Goal: Information Seeking & Learning: Learn about a topic

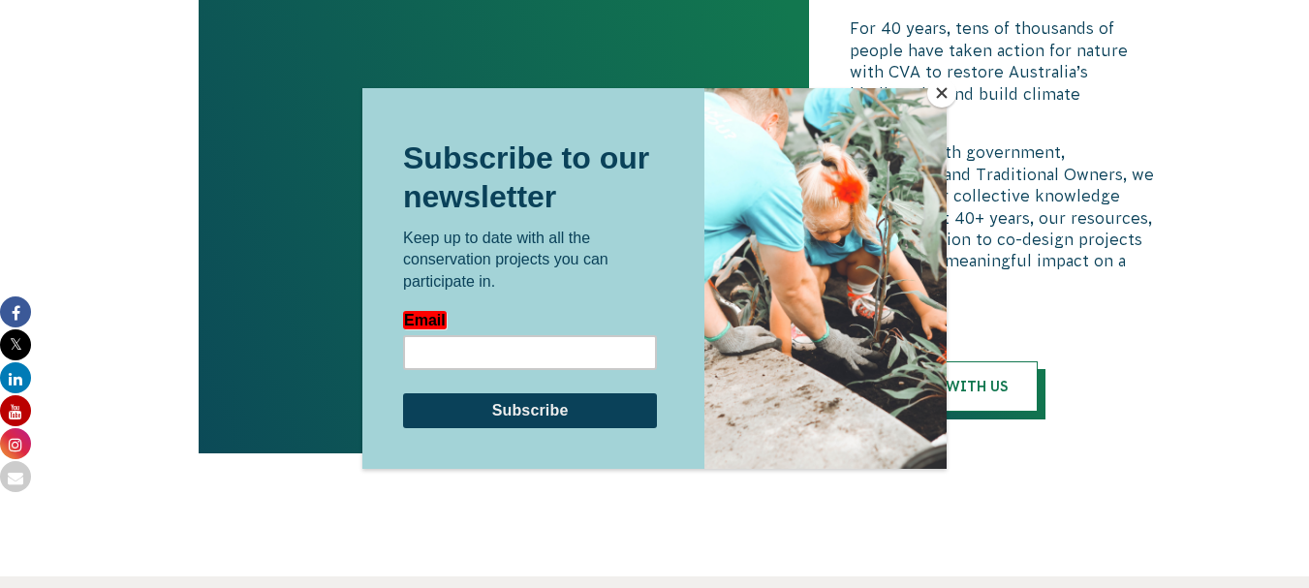
scroll to position [4216, 0]
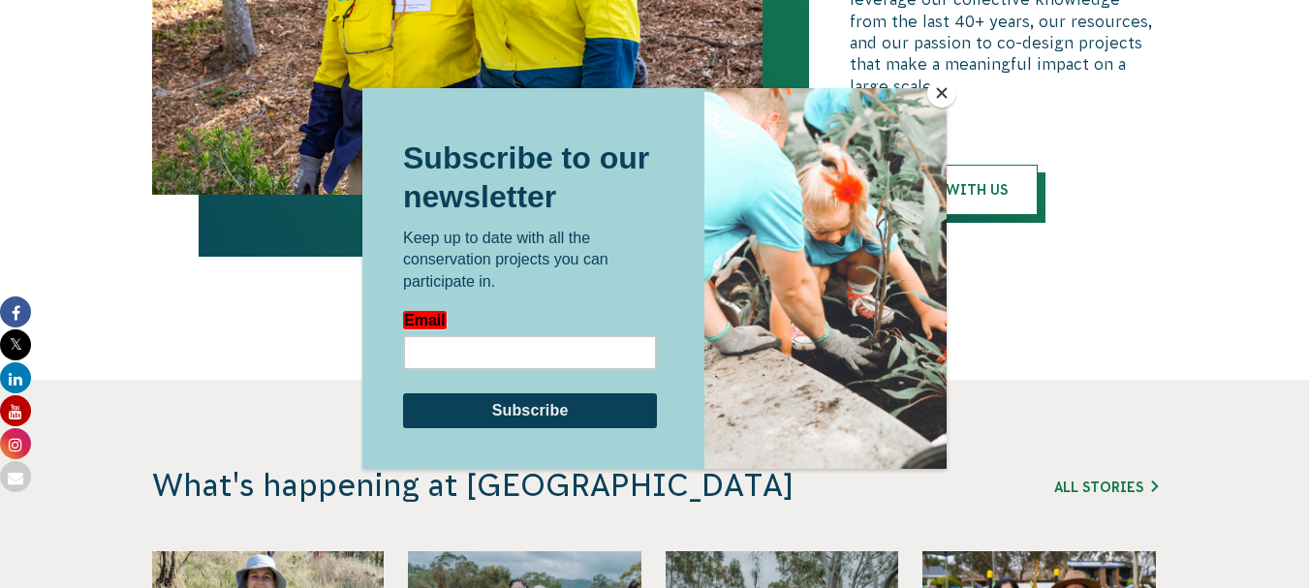
click at [944, 94] on button "Close" at bounding box center [941, 92] width 29 height 29
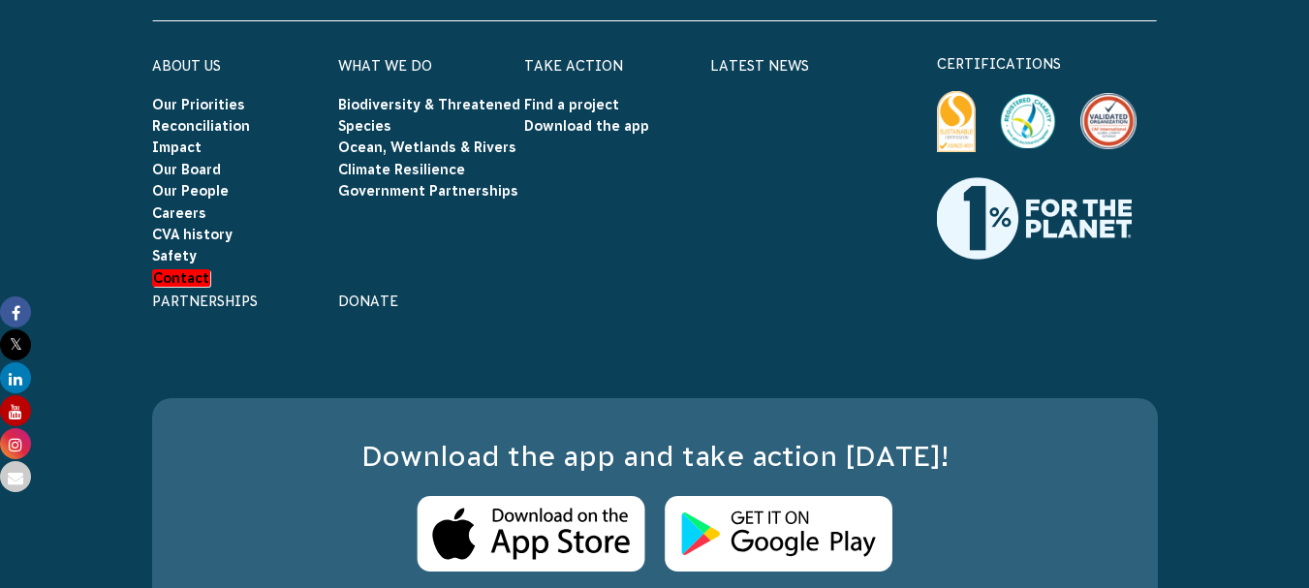
scroll to position [5920, 0]
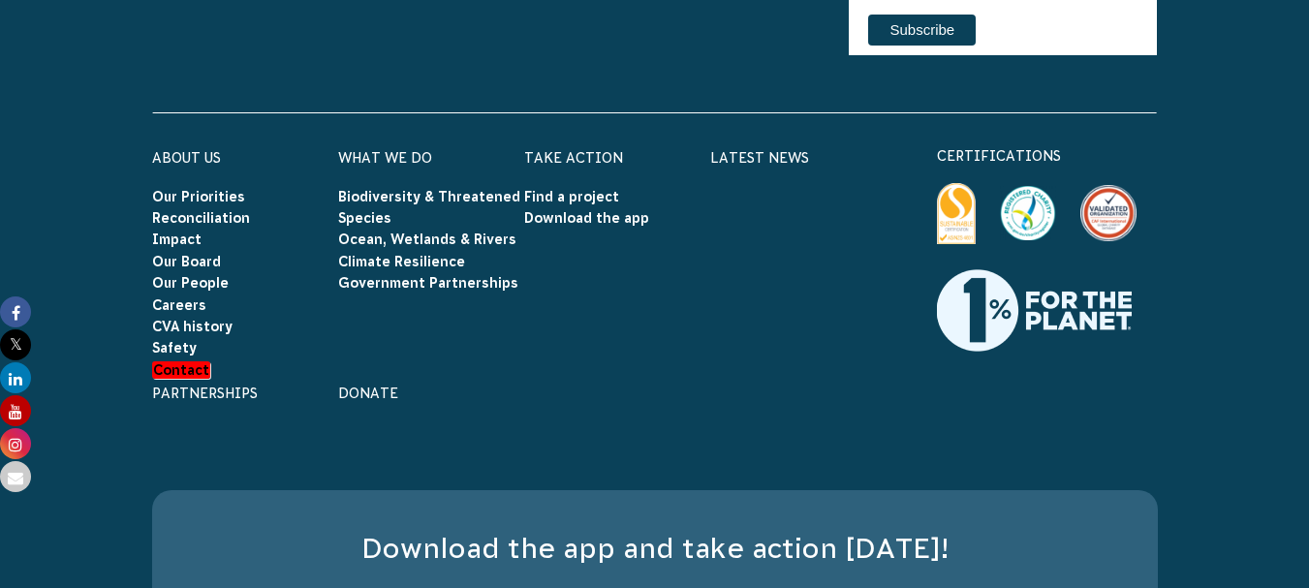
drag, startPoint x: 212, startPoint y: 220, endPoint x: 29, endPoint y: 241, distance: 184.3
click at [29, 241] on footer "P: 03 5330 0200 E: info@cva.org.au Connect with us Find us on facebook Find us …" at bounding box center [654, 328] width 1309 height 1011
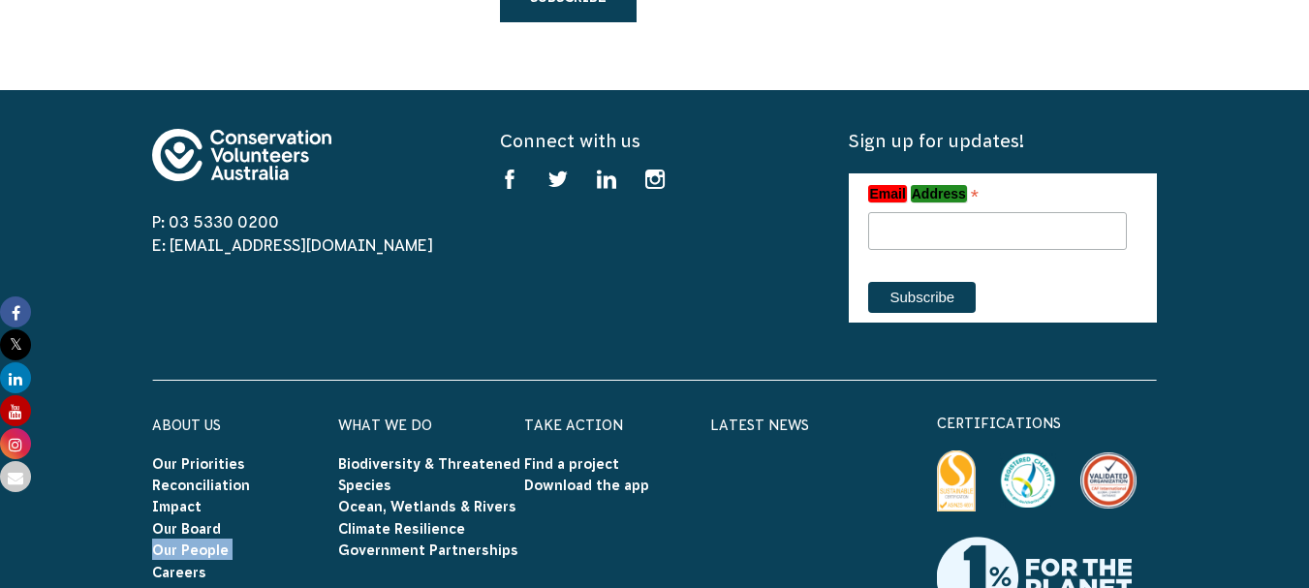
scroll to position [5532, 0]
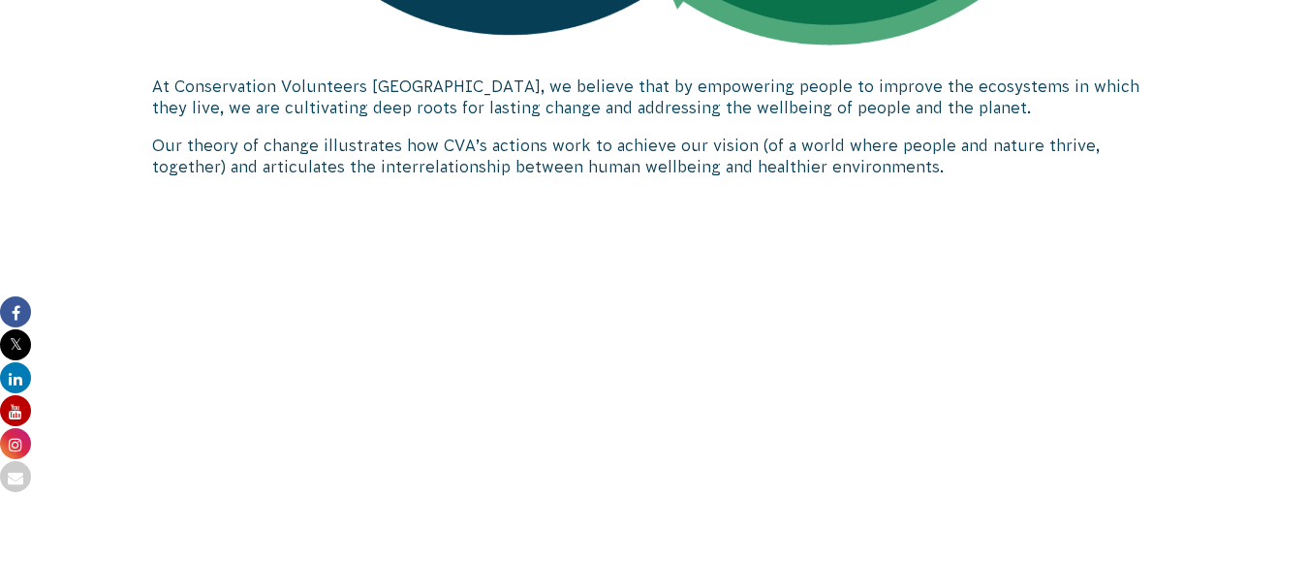
scroll to position [1864, 0]
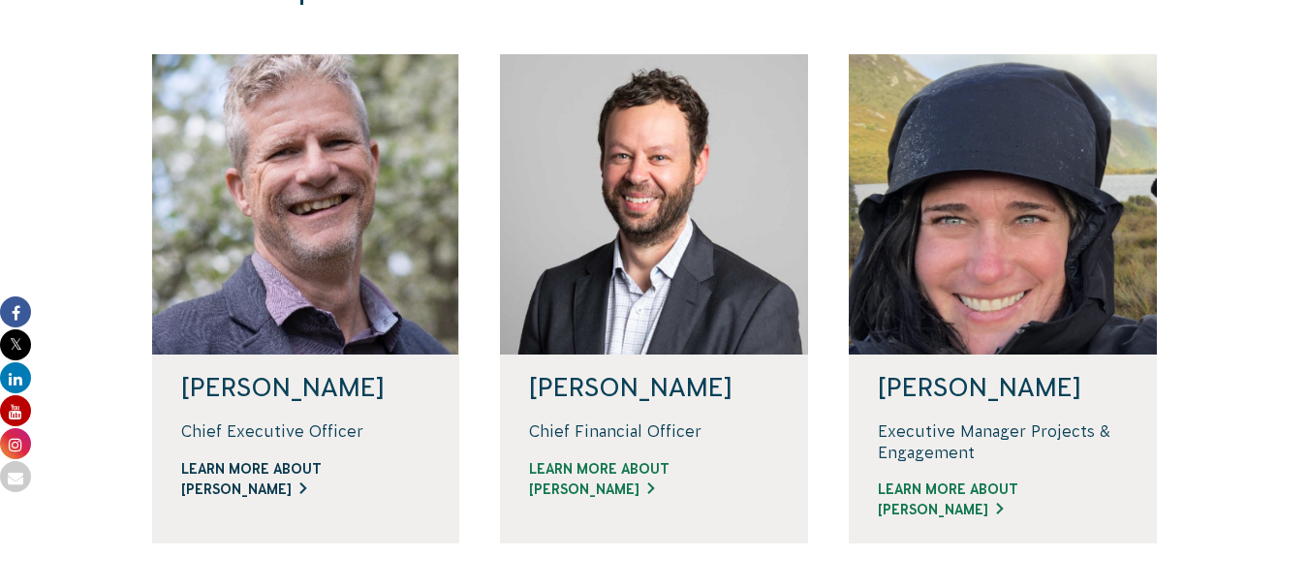
scroll to position [678, 0]
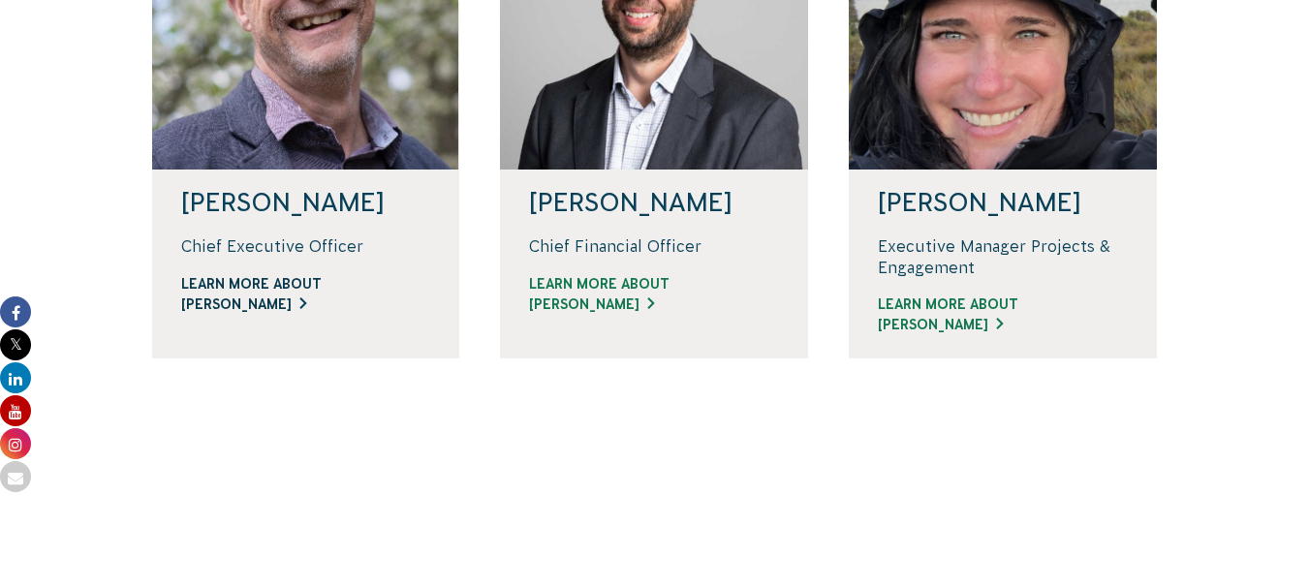
click at [274, 298] on link "Learn more about Phil" at bounding box center [306, 294] width 250 height 41
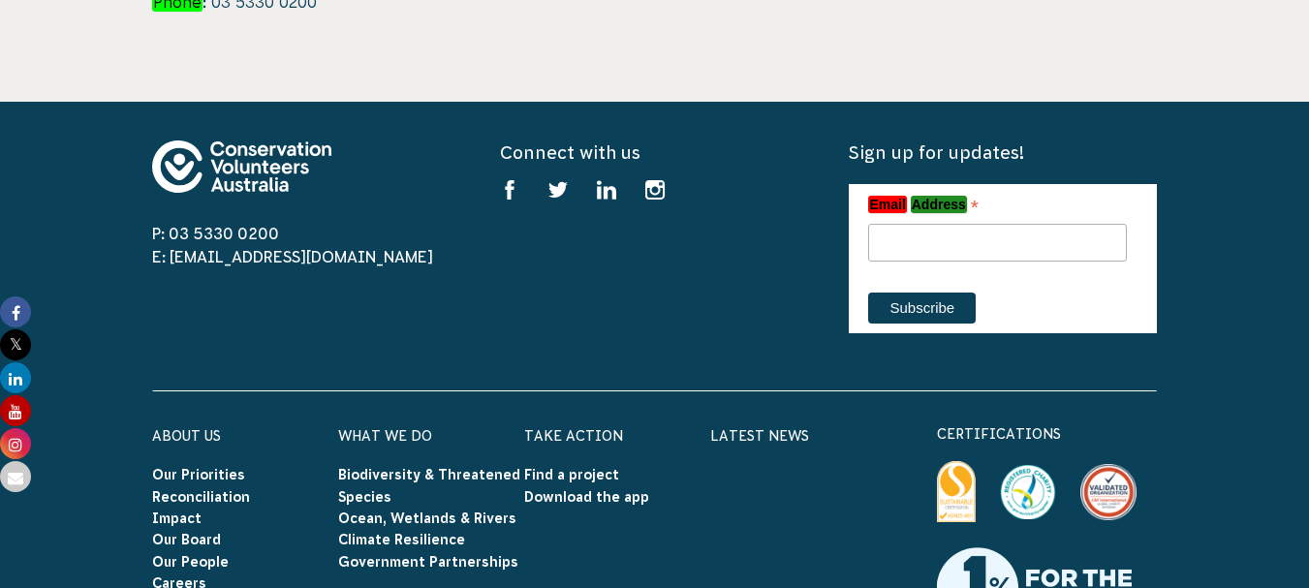
scroll to position [3693, 0]
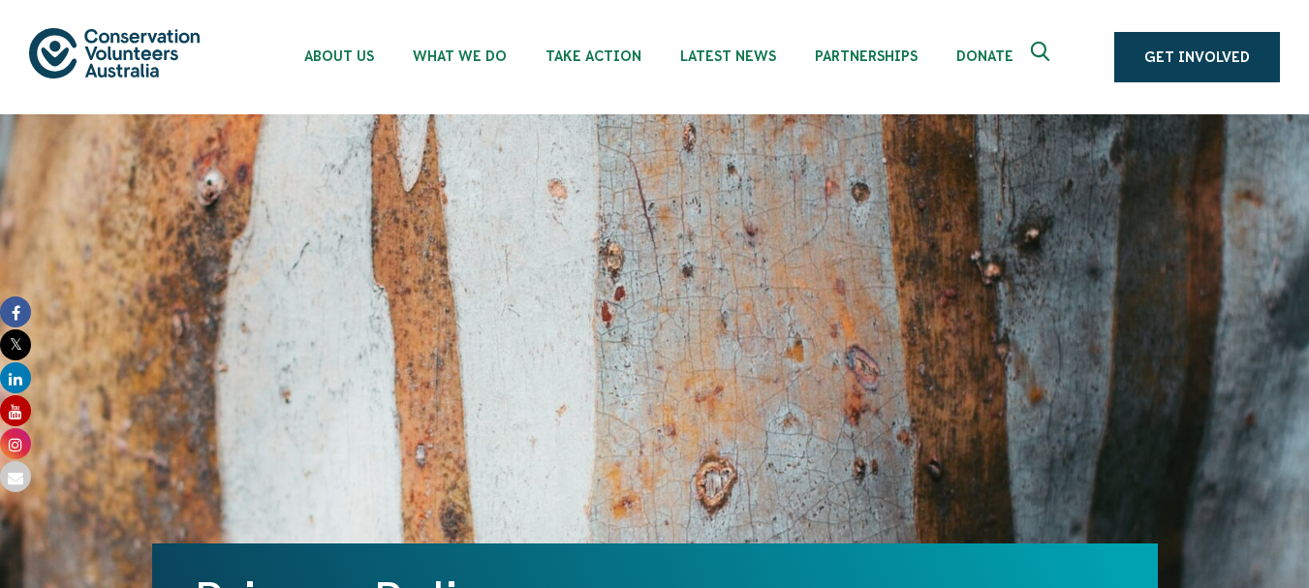
scroll to position [9246, 0]
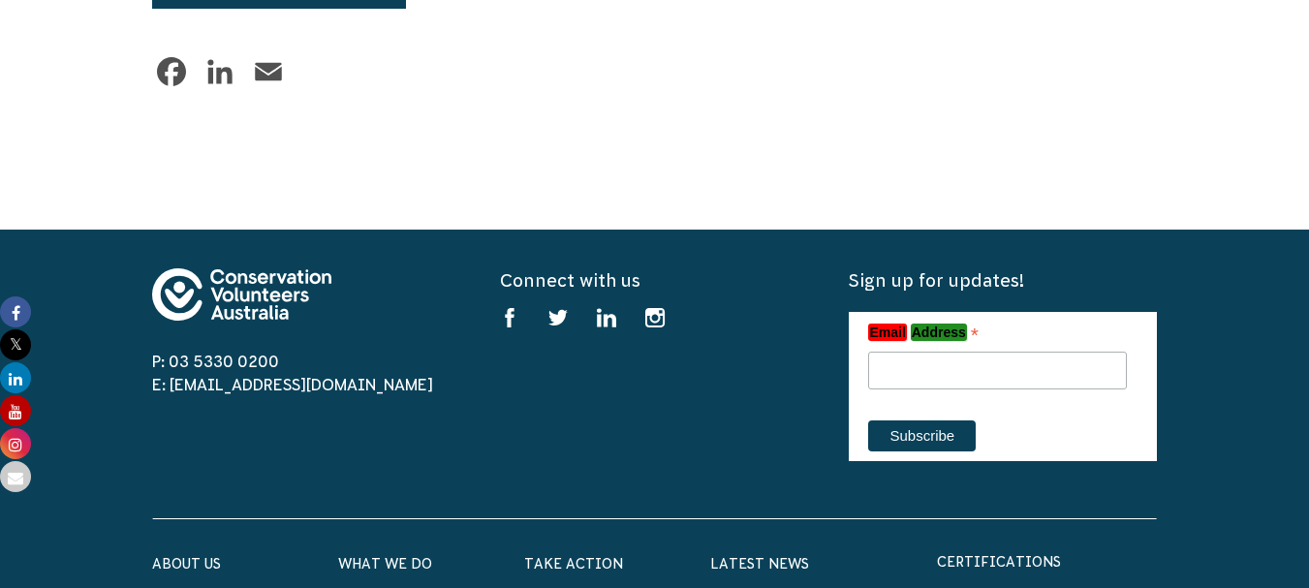
scroll to position [1758, 0]
